Goal: Task Accomplishment & Management: Manage account settings

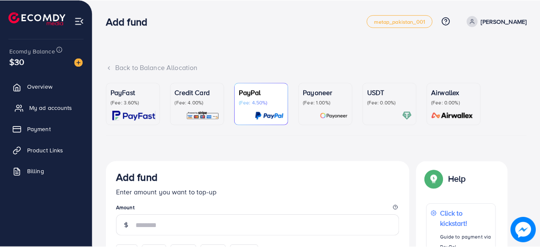
scroll to position [29, 0]
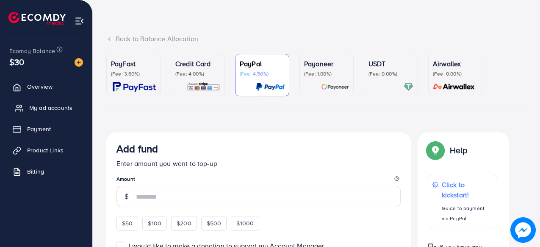
click at [75, 109] on link "My ad accounts" at bounding box center [46, 107] width 80 height 17
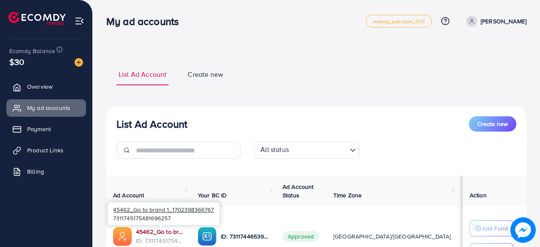
click at [154, 231] on link "45462_Go to brand 1_1702398366767" at bounding box center [160, 231] width 48 height 8
click at [163, 231] on link "45462_Go to brand 1_1702398366767" at bounding box center [160, 231] width 48 height 8
